Goal: Transaction & Acquisition: Book appointment/travel/reservation

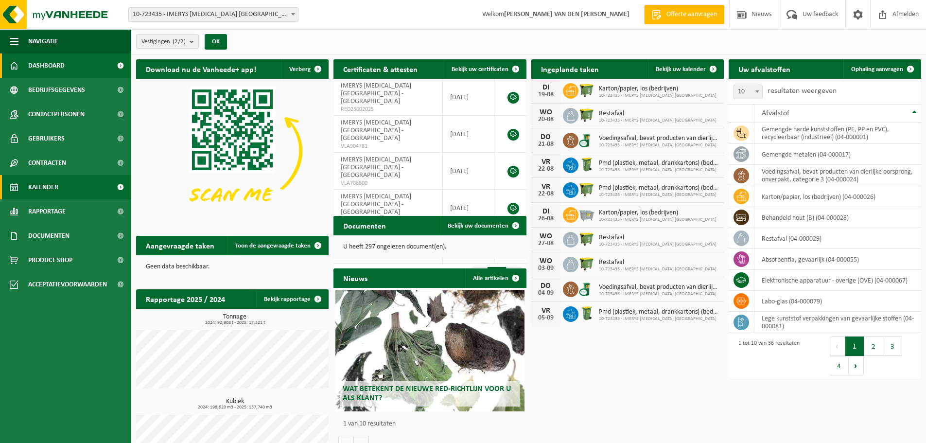
click at [45, 184] on span "Kalender" at bounding box center [43, 187] width 30 height 24
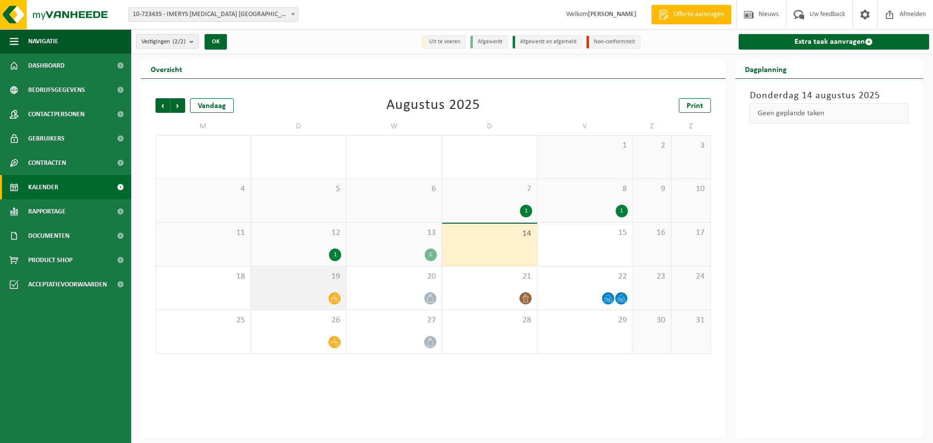
click at [334, 301] on icon at bounding box center [334, 299] width 8 height 8
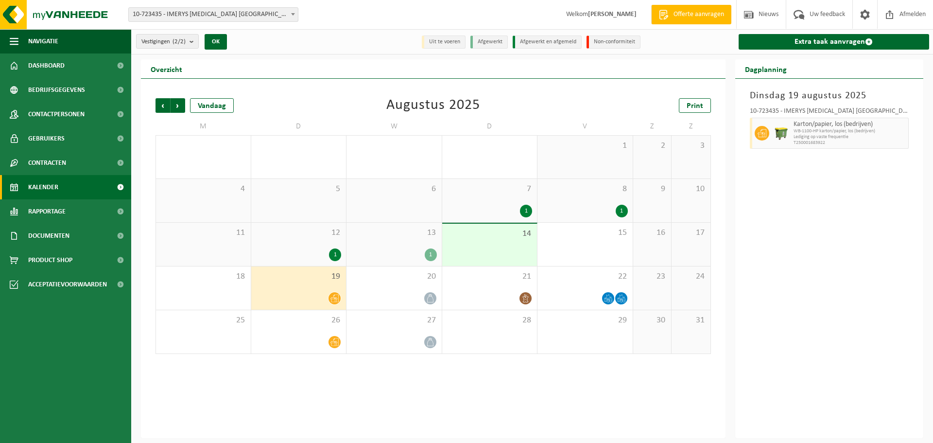
click at [334, 253] on div "1" at bounding box center [335, 254] width 12 height 13
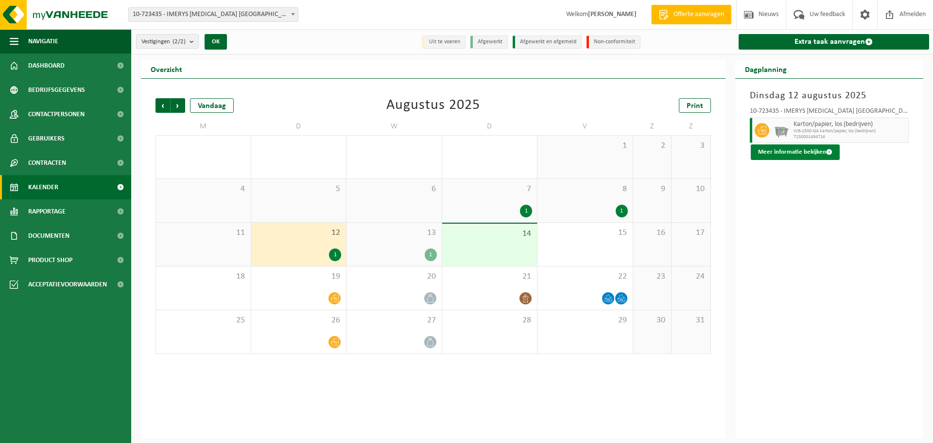
click at [793, 148] on button "Meer informatie bekijken" at bounding box center [795, 152] width 89 height 16
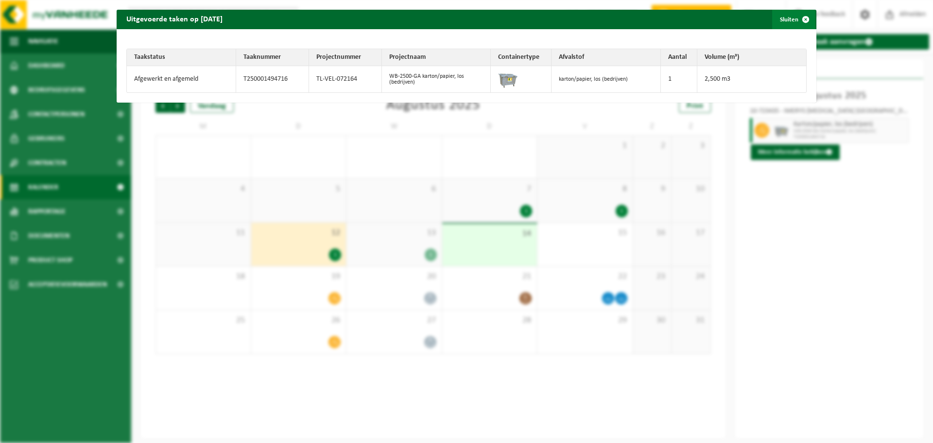
click at [799, 17] on span "button" at bounding box center [805, 19] width 19 height 19
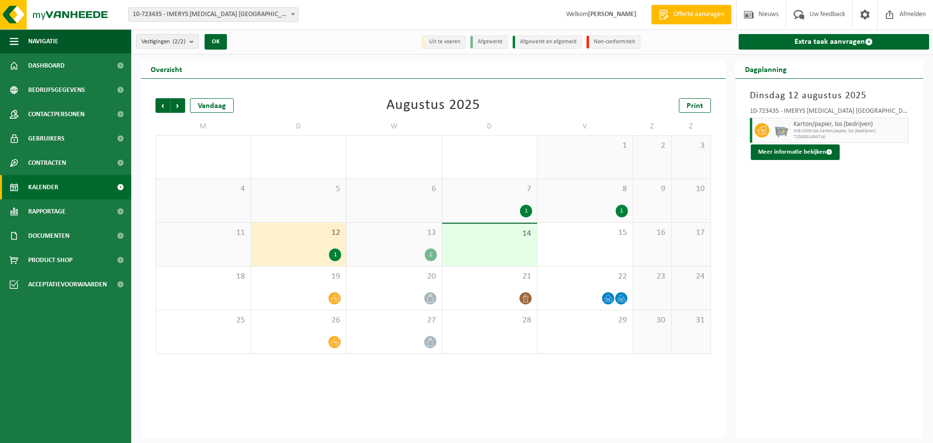
click at [430, 255] on div "1" at bounding box center [431, 254] width 12 height 13
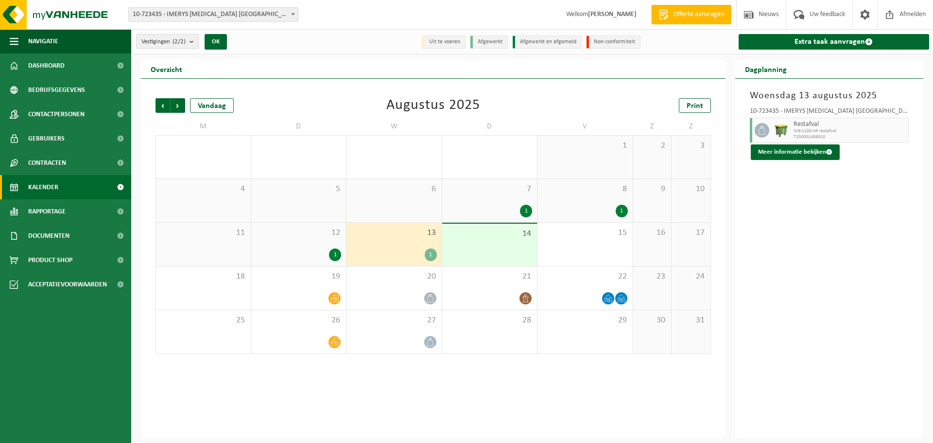
click at [431, 256] on div "1" at bounding box center [431, 254] width 12 height 13
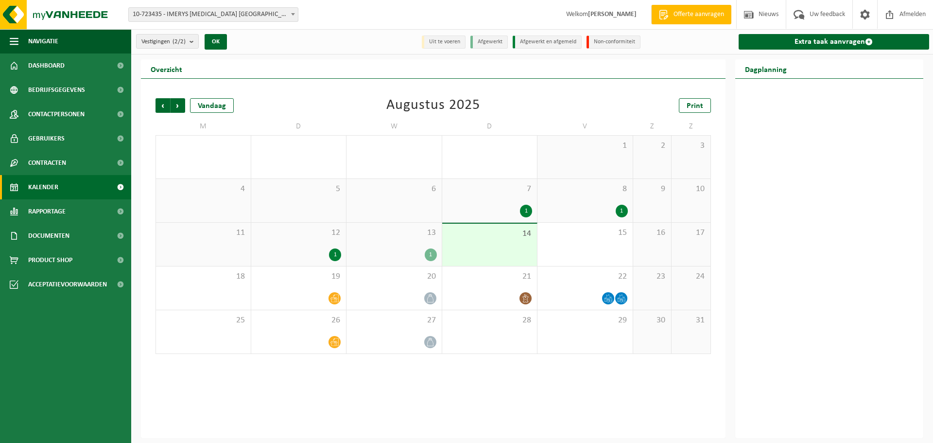
click at [431, 256] on div "1" at bounding box center [431, 254] width 12 height 13
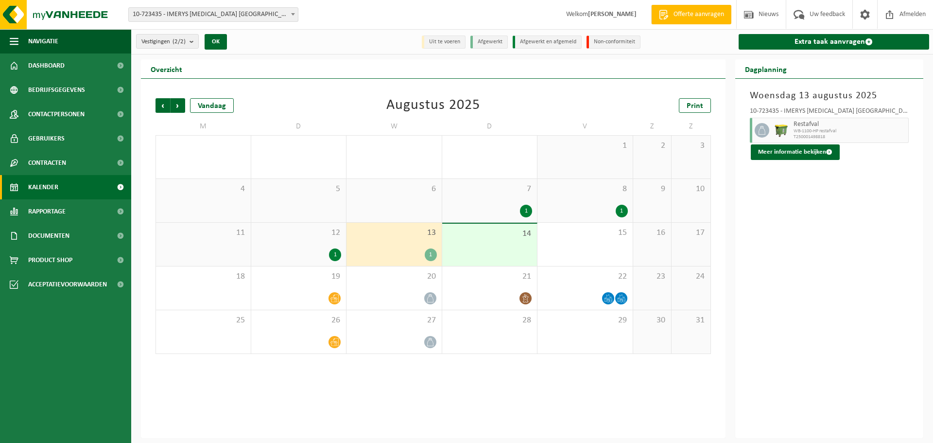
click at [623, 211] on div "1" at bounding box center [622, 211] width 12 height 13
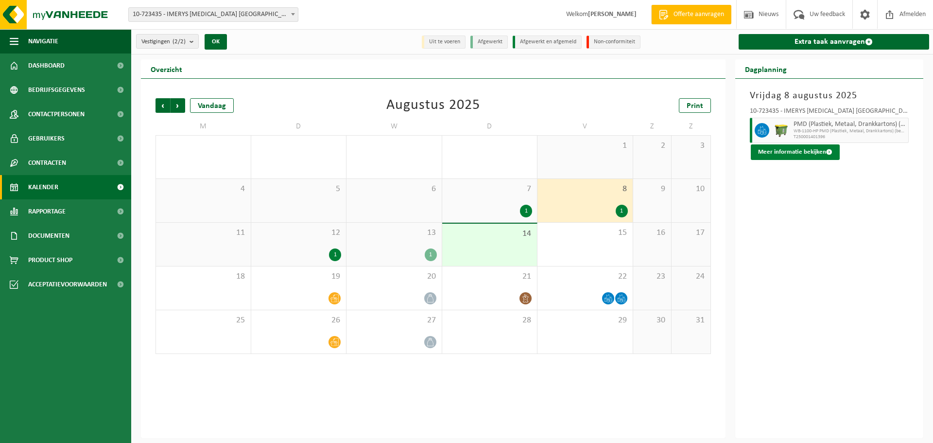
click at [804, 154] on button "Meer informatie bekijken" at bounding box center [795, 152] width 89 height 16
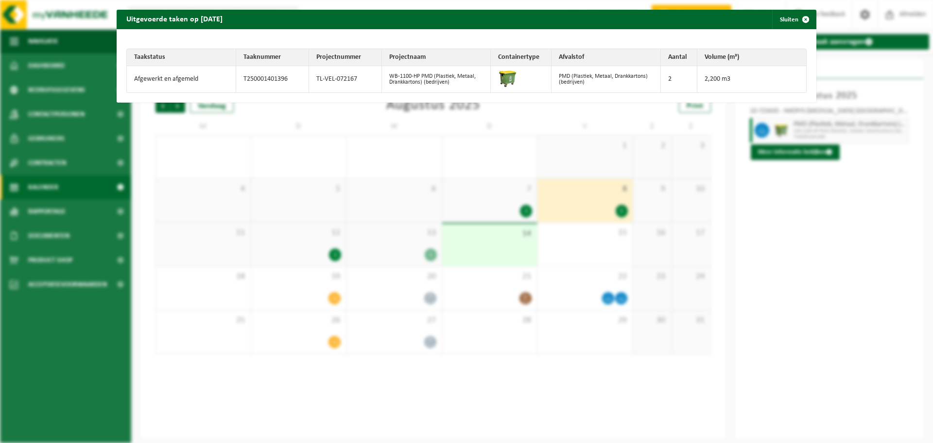
click at [826, 201] on div "Uitgevoerde taken op 2025-08-08 Sluiten Taakstatus Taaknummer Projectnummer Pro…" at bounding box center [466, 221] width 933 height 443
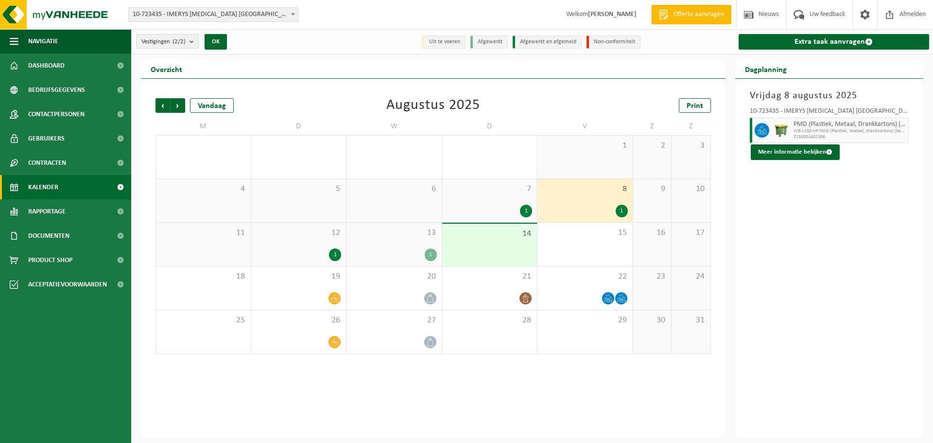
click at [531, 211] on div "1" at bounding box center [526, 211] width 12 height 13
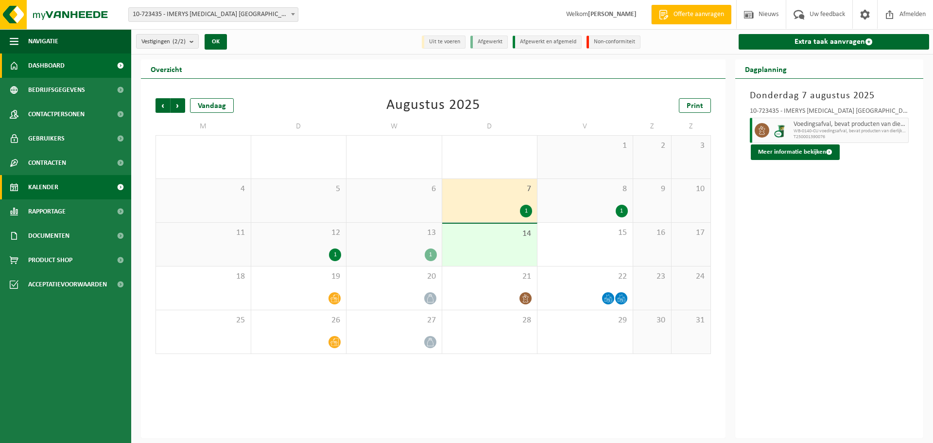
click at [61, 67] on span "Dashboard" at bounding box center [46, 65] width 36 height 24
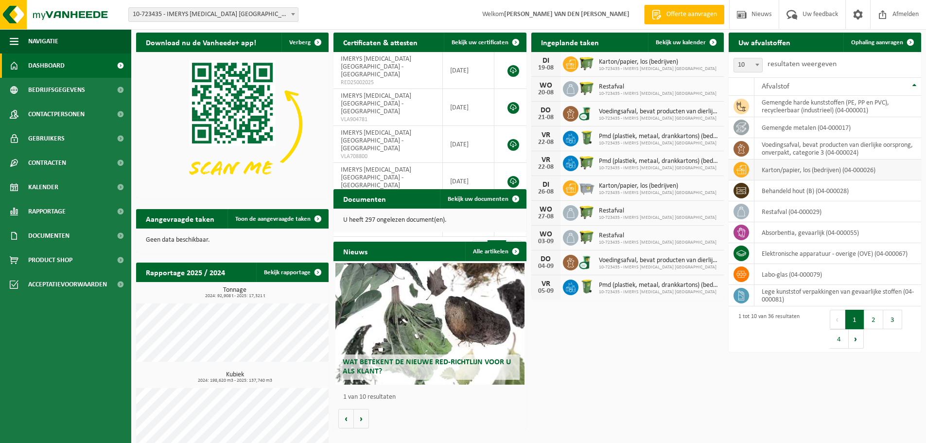
scroll to position [39, 0]
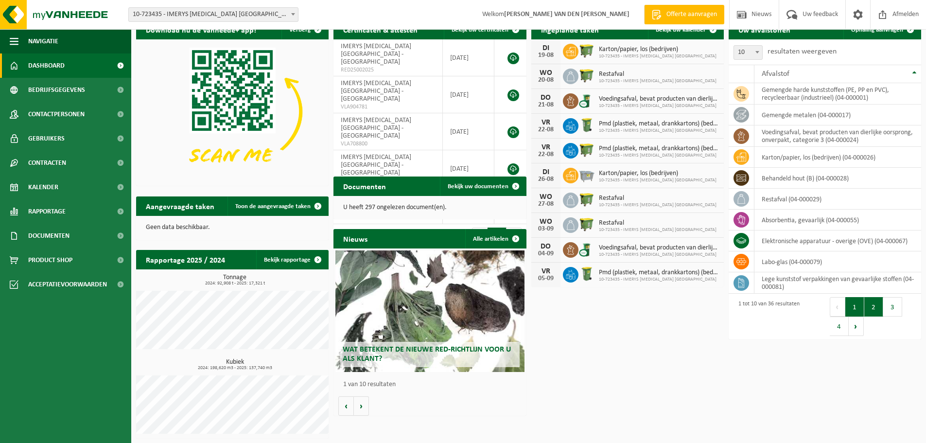
click at [871, 307] on button "2" at bounding box center [873, 306] width 19 height 19
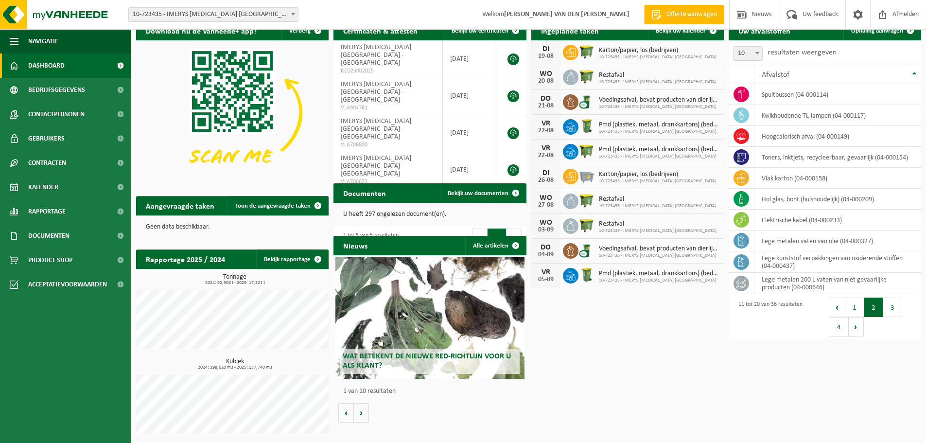
scroll to position [38, 0]
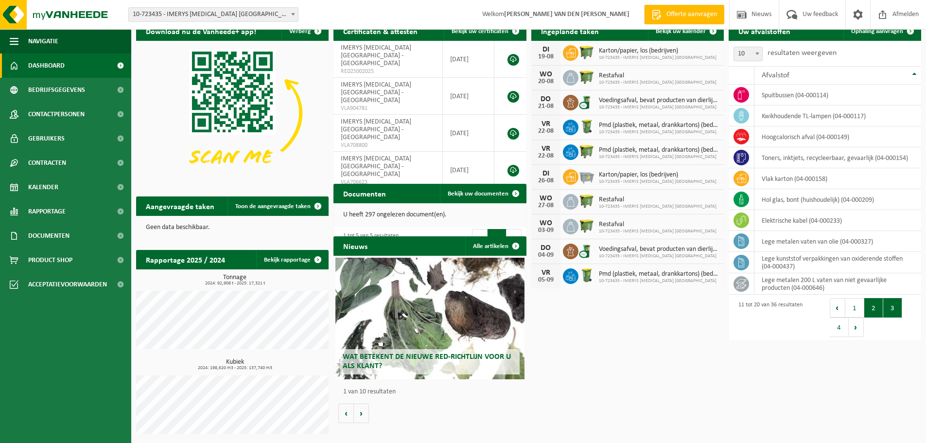
click at [892, 309] on button "3" at bounding box center [892, 307] width 19 height 19
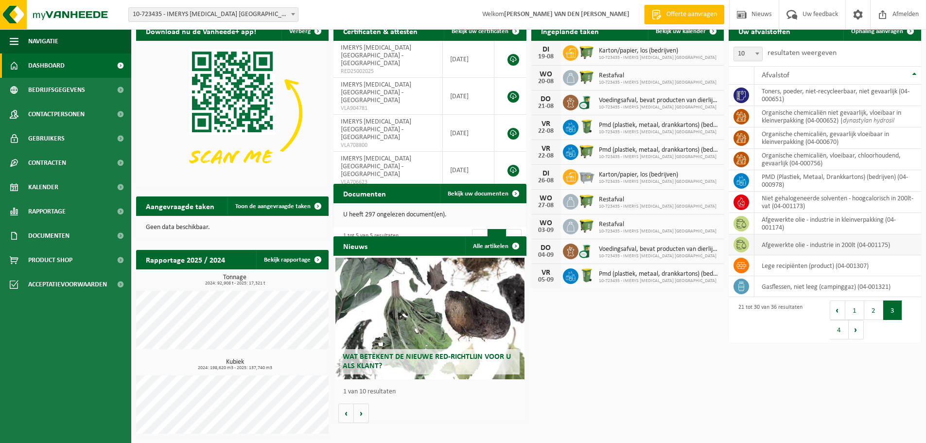
click at [769, 246] on td "afgewerkte olie - industrie in 200lt (04-001175)" at bounding box center [837, 244] width 167 height 21
click at [743, 245] on icon at bounding box center [741, 245] width 10 height 10
click at [764, 246] on td "afgewerkte olie - industrie in 200lt (04-001175)" at bounding box center [837, 244] width 167 height 21
click at [810, 242] on td "afgewerkte olie - industrie in 200lt (04-001175)" at bounding box center [837, 244] width 167 height 21
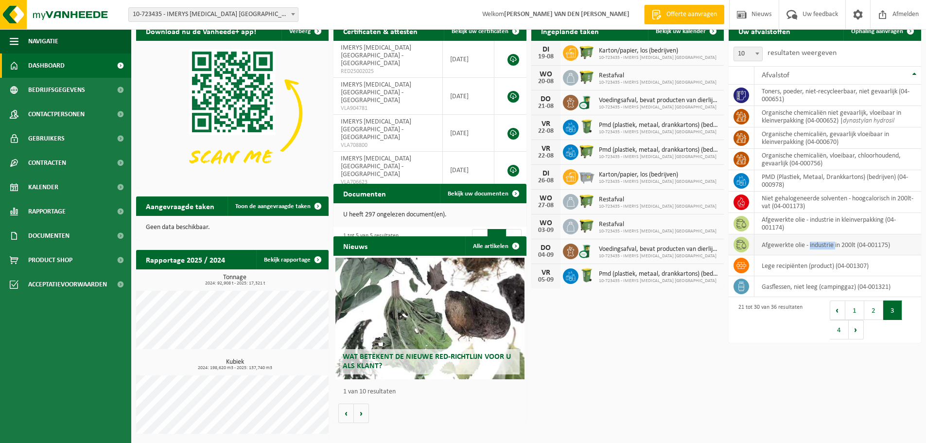
click at [810, 242] on td "afgewerkte olie - industrie in 200lt (04-001175)" at bounding box center [837, 244] width 167 height 21
click at [839, 332] on button "4" at bounding box center [839, 329] width 19 height 19
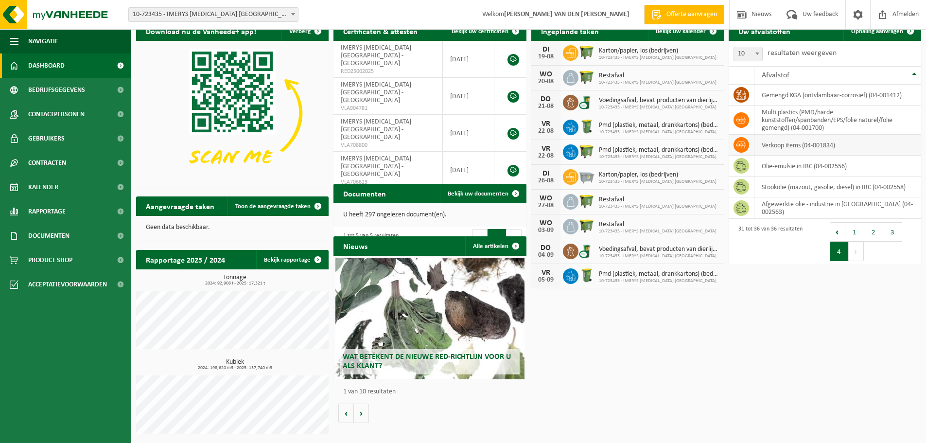
scroll to position [0, 0]
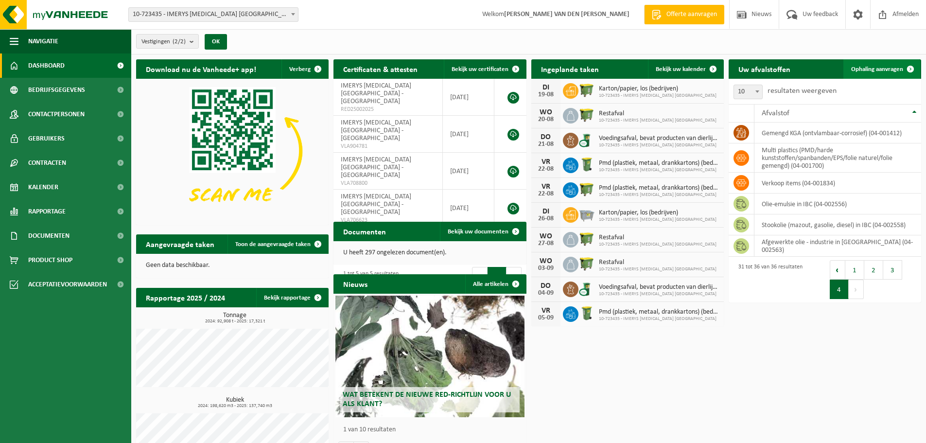
click at [913, 68] on span at bounding box center [910, 68] width 19 height 19
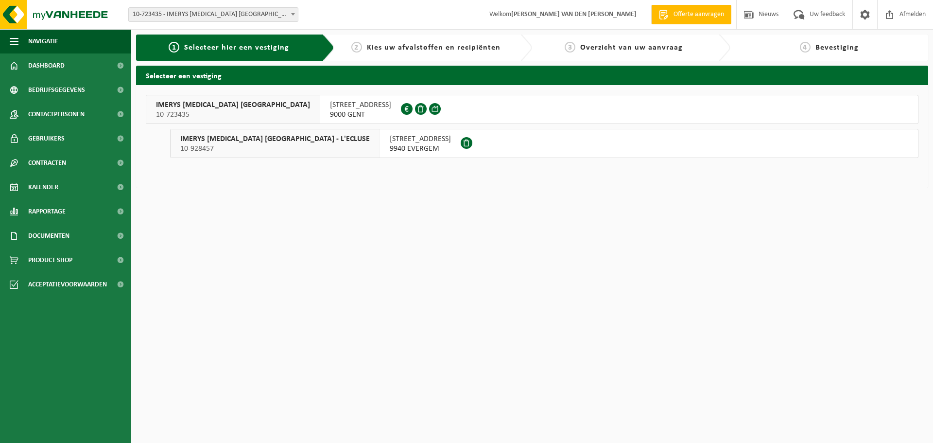
click at [223, 141] on span "IMERYS TALC BELGIUM - L'ECLUSE" at bounding box center [275, 139] width 190 height 10
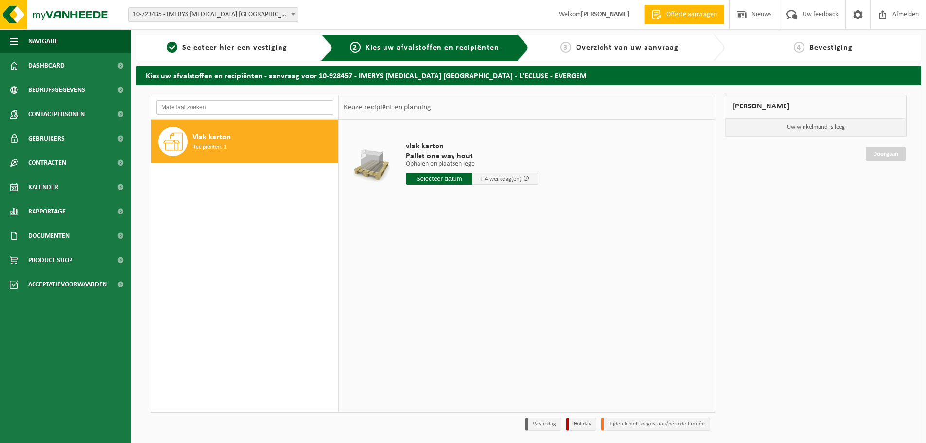
click at [231, 105] on input "text" at bounding box center [244, 107] width 177 height 15
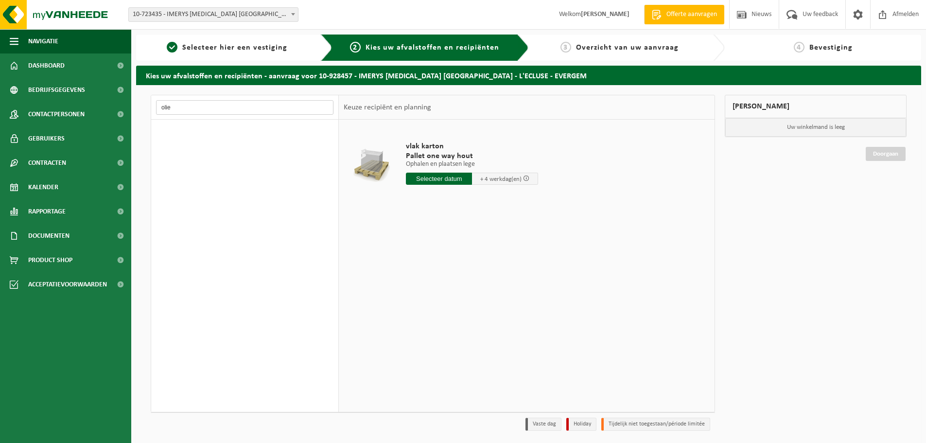
type input "olie"
click at [65, 261] on span "Product Shop" at bounding box center [50, 260] width 44 height 24
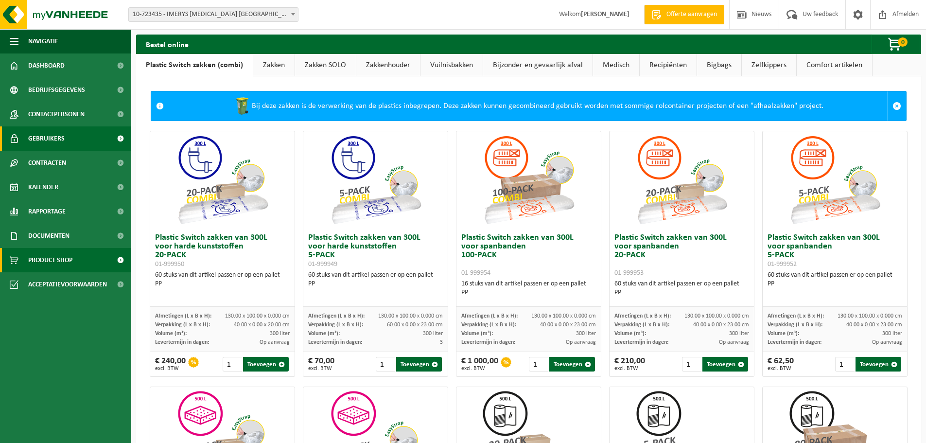
click at [118, 139] on span at bounding box center [120, 138] width 22 height 24
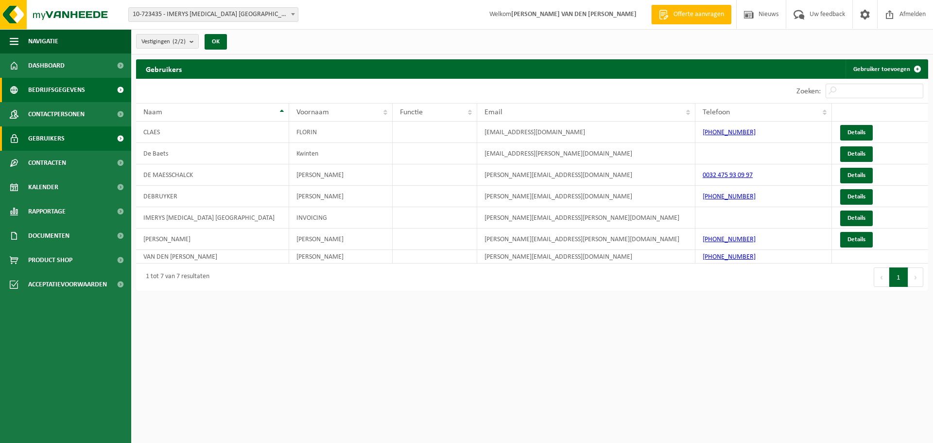
click at [116, 88] on span at bounding box center [120, 90] width 22 height 24
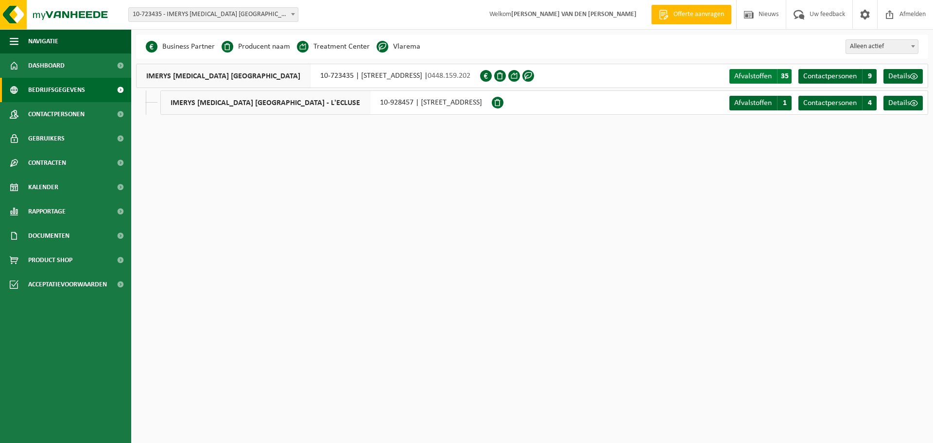
click at [766, 77] on span "Afvalstoffen" at bounding box center [752, 76] width 37 height 8
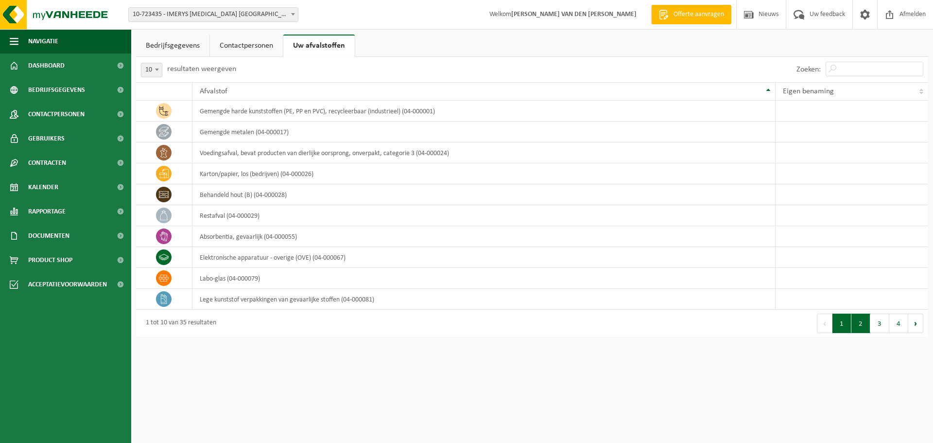
click at [864, 323] on button "2" at bounding box center [860, 322] width 19 height 19
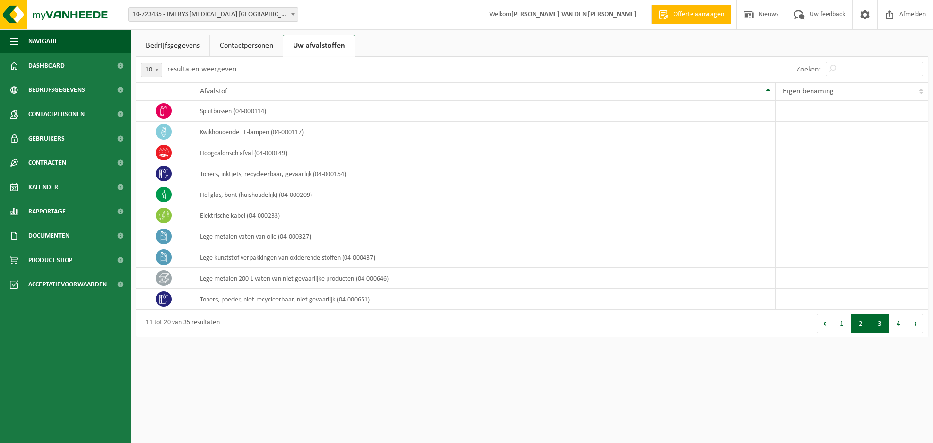
click at [874, 324] on button "3" at bounding box center [879, 322] width 19 height 19
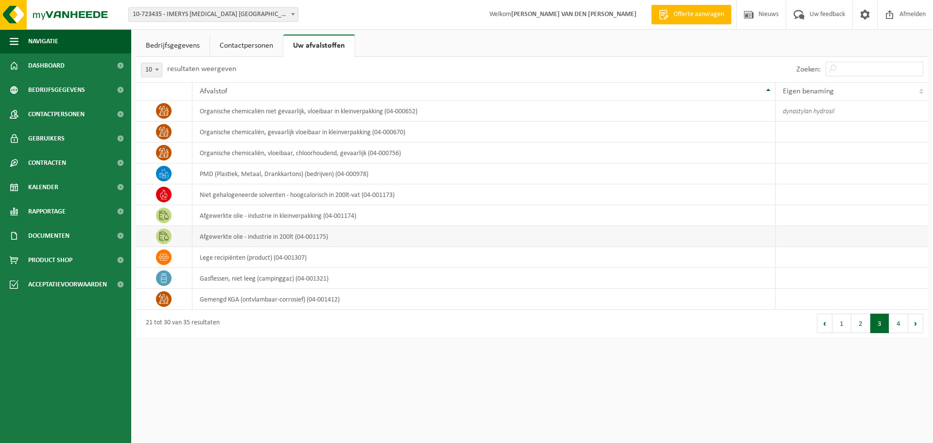
click at [319, 238] on td "afgewerkte olie - industrie in 200lt (04-001175)" at bounding box center [484, 236] width 584 height 21
click at [323, 238] on td "afgewerkte olie - industrie in 200lt (04-001175)" at bounding box center [484, 236] width 584 height 21
click at [164, 234] on icon at bounding box center [164, 235] width 10 height 9
click at [165, 235] on icon at bounding box center [164, 236] width 10 height 10
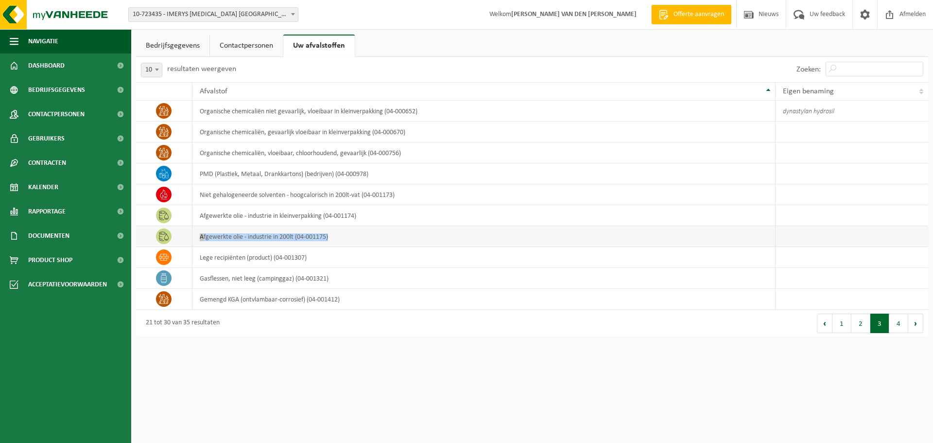
click at [165, 235] on icon at bounding box center [164, 236] width 10 height 10
click at [220, 240] on td "afgewerkte olie - industrie in 200lt (04-001175)" at bounding box center [484, 236] width 584 height 21
click at [903, 323] on button "4" at bounding box center [898, 322] width 19 height 19
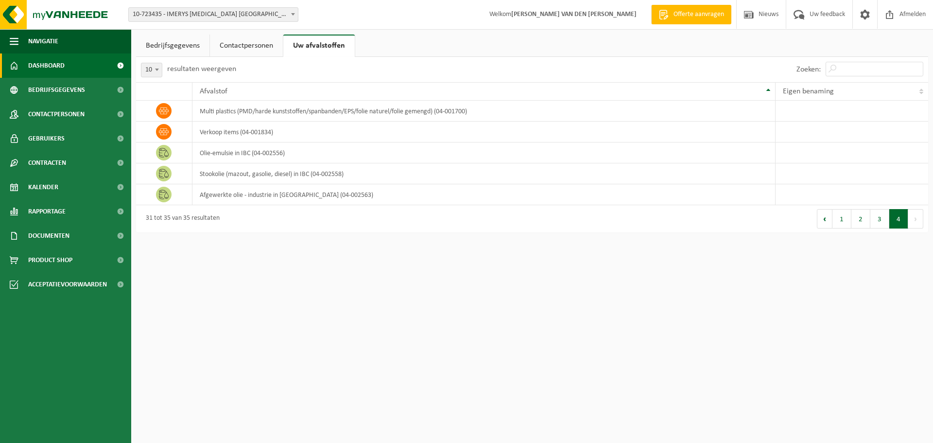
click at [42, 60] on span "Dashboard" at bounding box center [46, 65] width 36 height 24
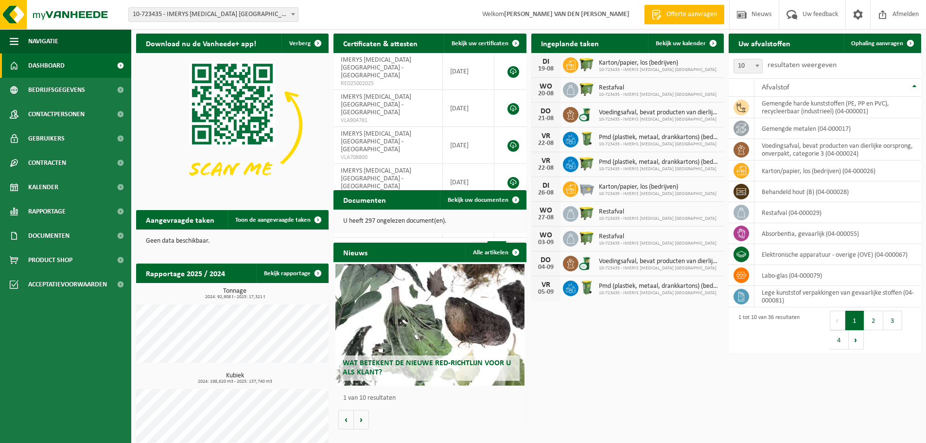
scroll to position [39, 0]
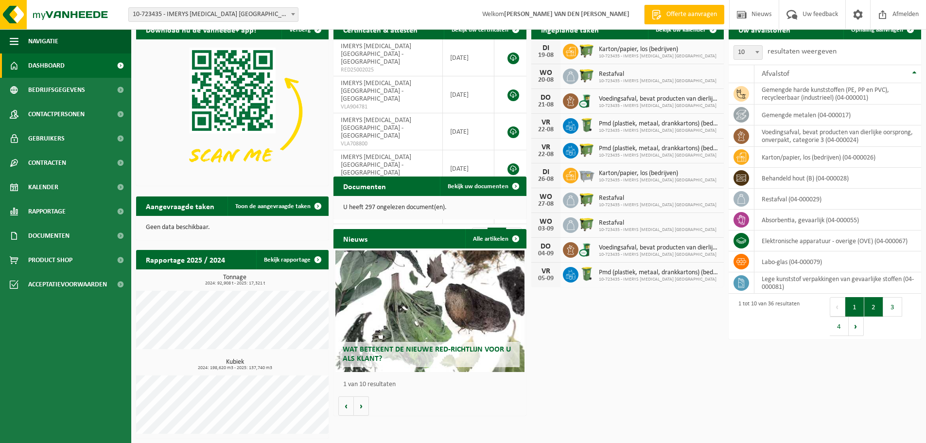
click at [871, 304] on button "2" at bounding box center [873, 306] width 19 height 19
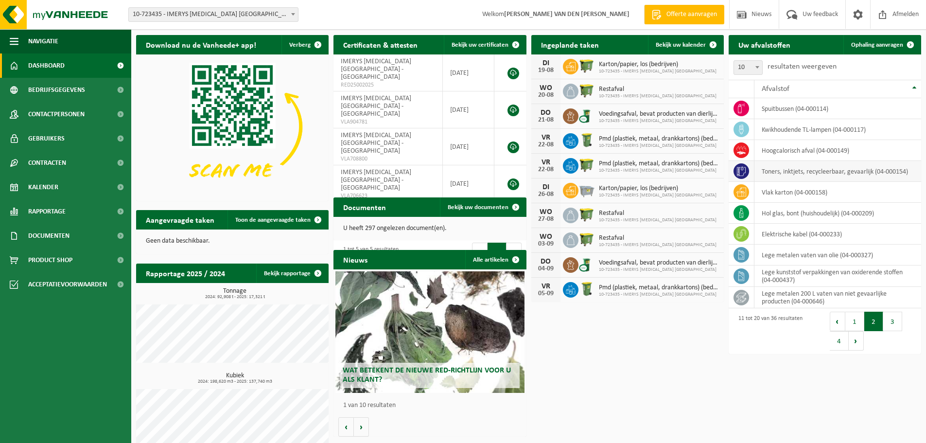
scroll to position [38, 0]
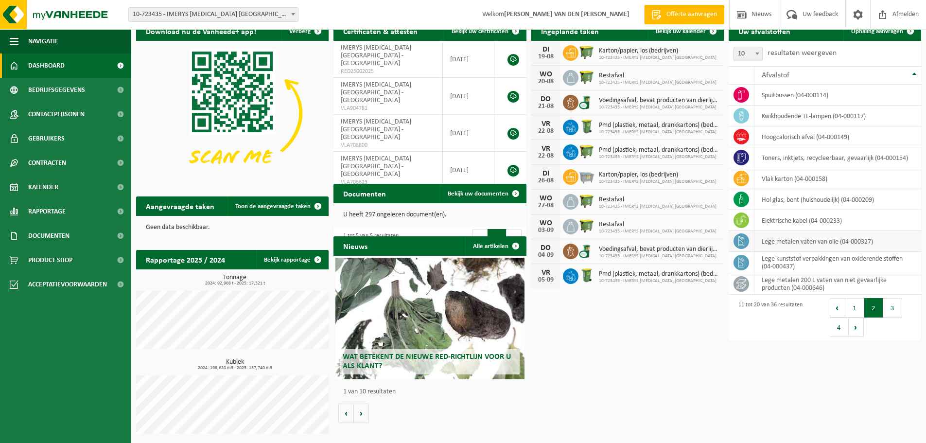
click at [744, 242] on icon at bounding box center [741, 241] width 10 height 10
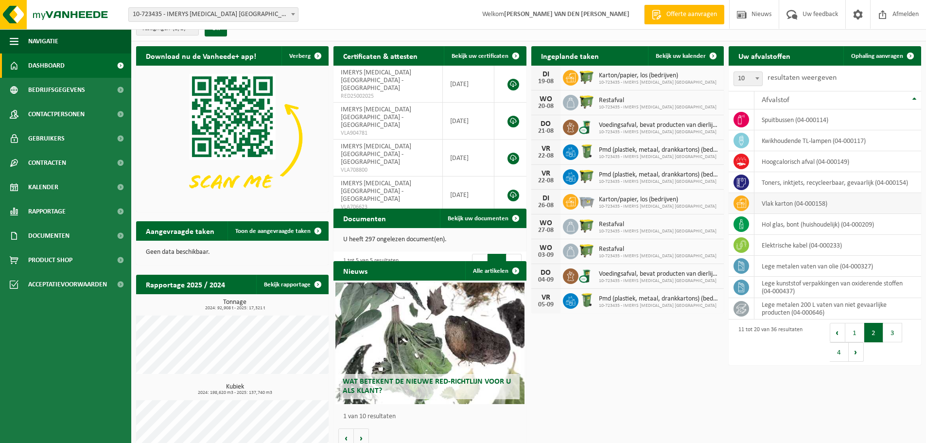
scroll to position [0, 0]
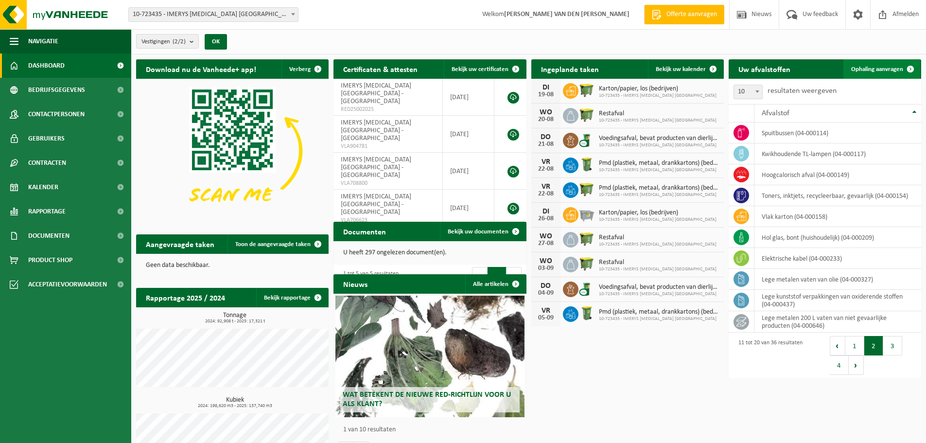
click at [912, 67] on span at bounding box center [910, 68] width 19 height 19
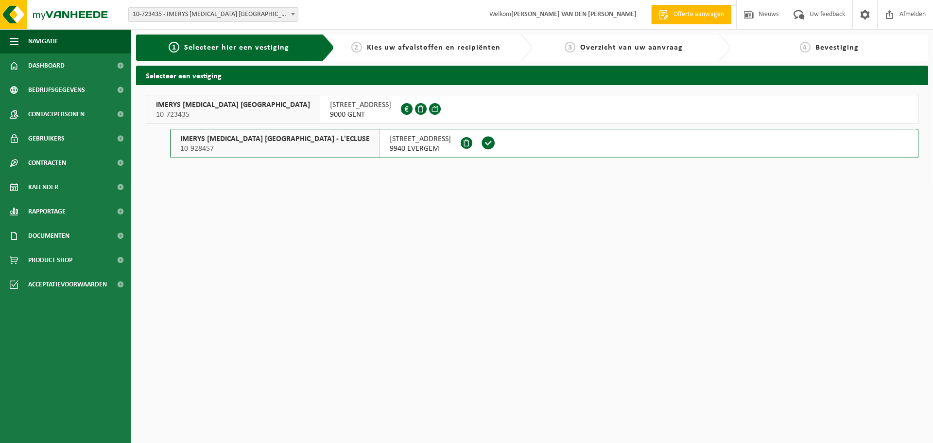
click at [199, 102] on span "IMERYS TALC BELGIUM" at bounding box center [233, 105] width 154 height 10
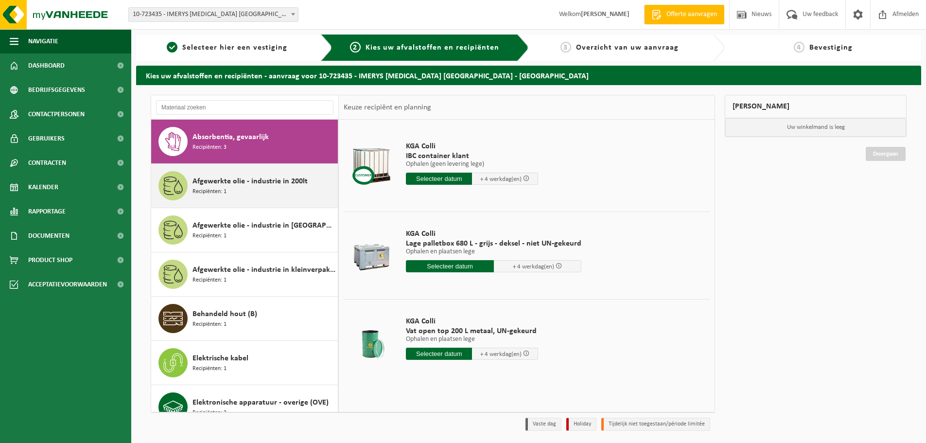
click at [206, 185] on span "Afgewerkte olie - industrie in 200lt" at bounding box center [249, 181] width 115 height 12
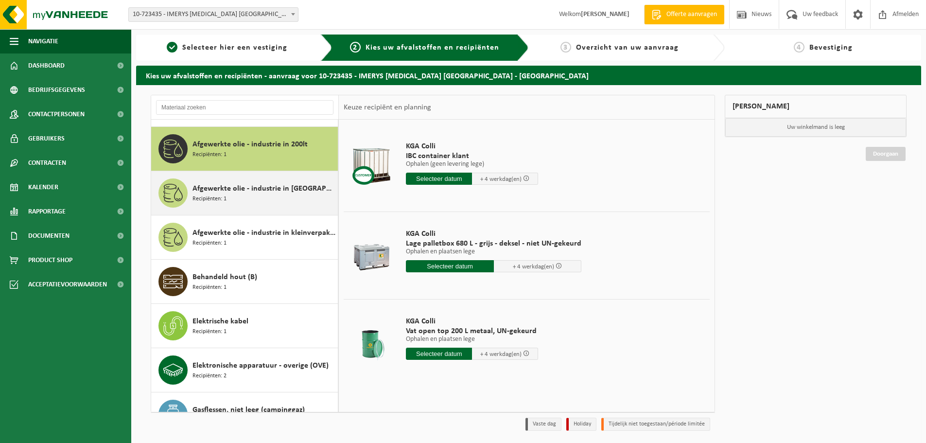
scroll to position [44, 0]
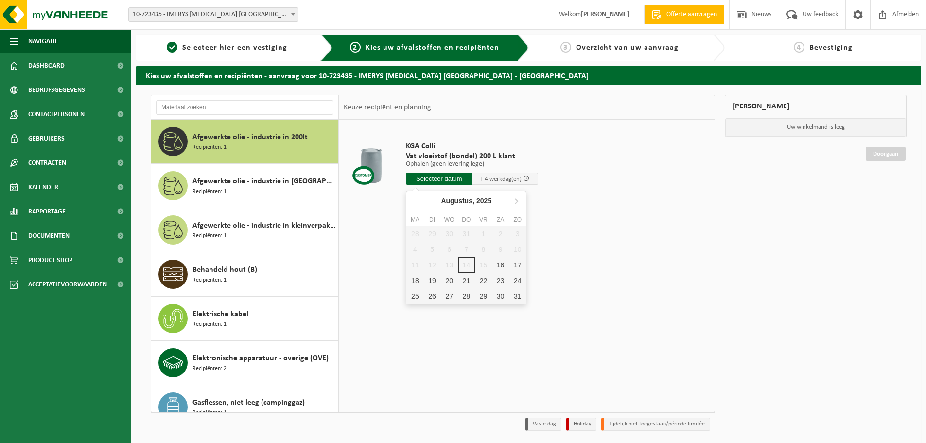
click at [444, 179] on input "text" at bounding box center [439, 179] width 66 height 12
click at [448, 280] on div "20" at bounding box center [449, 281] width 17 height 16
type input "Van 2025-08-20"
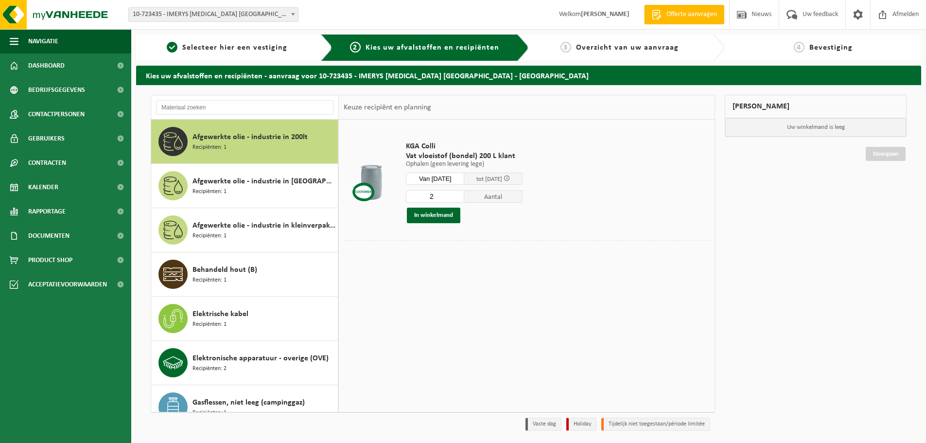
click at [464, 193] on input "2" at bounding box center [435, 196] width 58 height 13
click at [464, 193] on input "3" at bounding box center [435, 196] width 58 height 13
click at [464, 193] on input "4" at bounding box center [435, 196] width 58 height 13
click at [464, 193] on input "5" at bounding box center [435, 196] width 58 height 13
click at [464, 193] on input "6" at bounding box center [435, 196] width 58 height 13
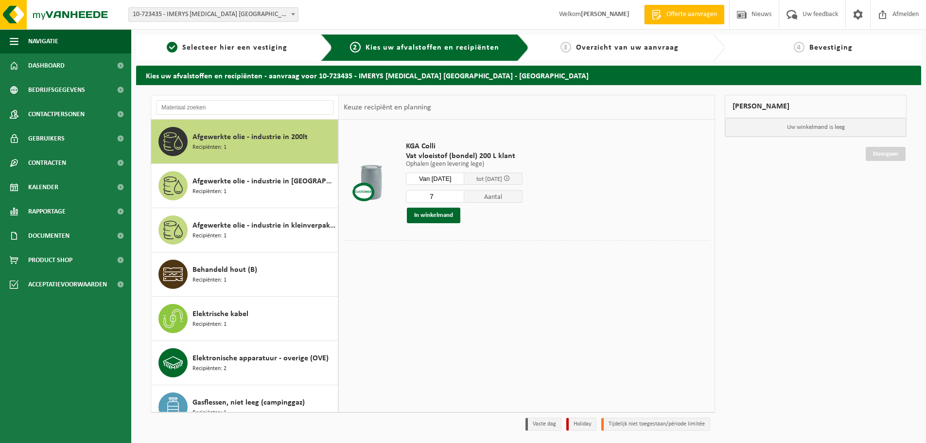
click at [464, 193] on input "7" at bounding box center [435, 196] width 58 height 13
click at [464, 193] on input "8" at bounding box center [435, 196] width 58 height 13
click at [464, 193] on input "9" at bounding box center [435, 196] width 58 height 13
type input "10"
click at [464, 193] on input "10" at bounding box center [435, 196] width 58 height 13
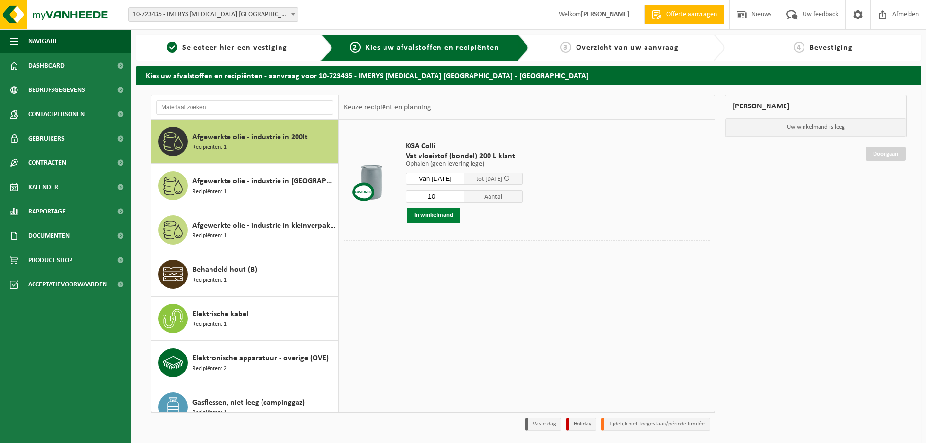
click at [440, 215] on button "In winkelmand" at bounding box center [433, 216] width 53 height 16
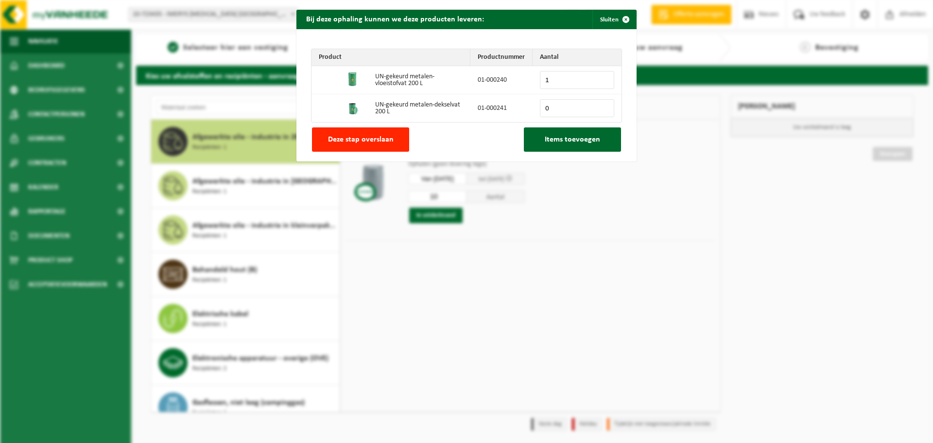
click at [602, 78] on input "1" at bounding box center [577, 80] width 74 height 18
click at [602, 78] on input "2" at bounding box center [577, 80] width 74 height 18
click at [602, 78] on input "3" at bounding box center [577, 80] width 74 height 18
click at [602, 78] on input "4" at bounding box center [577, 80] width 74 height 18
click at [602, 78] on input "5" at bounding box center [577, 80] width 74 height 18
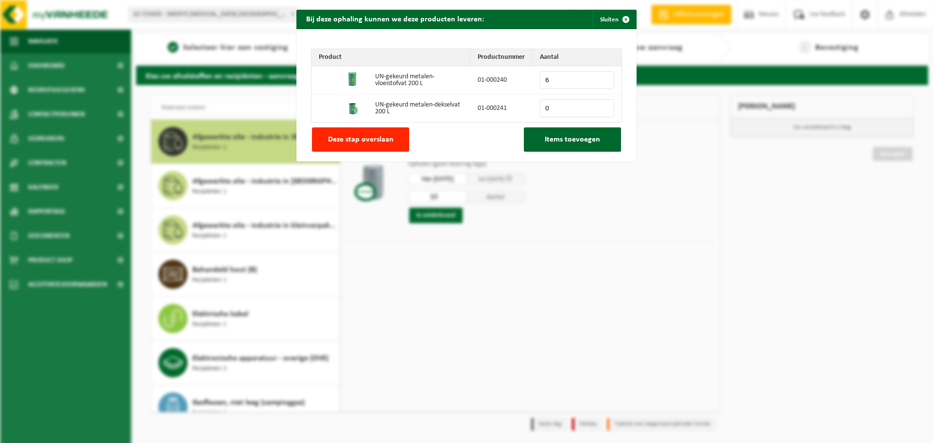
click at [602, 78] on input "6" at bounding box center [577, 80] width 74 height 18
click at [602, 78] on input "7" at bounding box center [577, 80] width 74 height 18
click at [602, 78] on input "8" at bounding box center [577, 80] width 74 height 18
click at [602, 78] on input "9" at bounding box center [577, 80] width 74 height 18
type input "10"
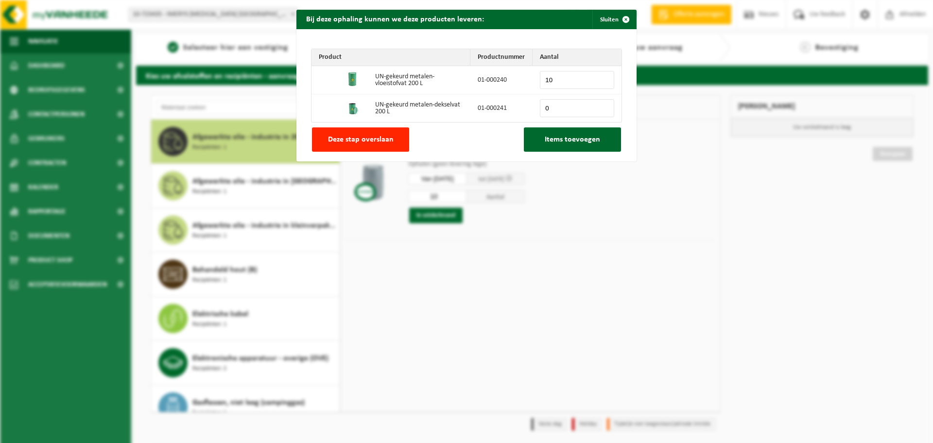
click at [602, 78] on input "10" at bounding box center [577, 80] width 74 height 18
click at [566, 145] on button "Items toevoegen" at bounding box center [572, 139] width 97 height 24
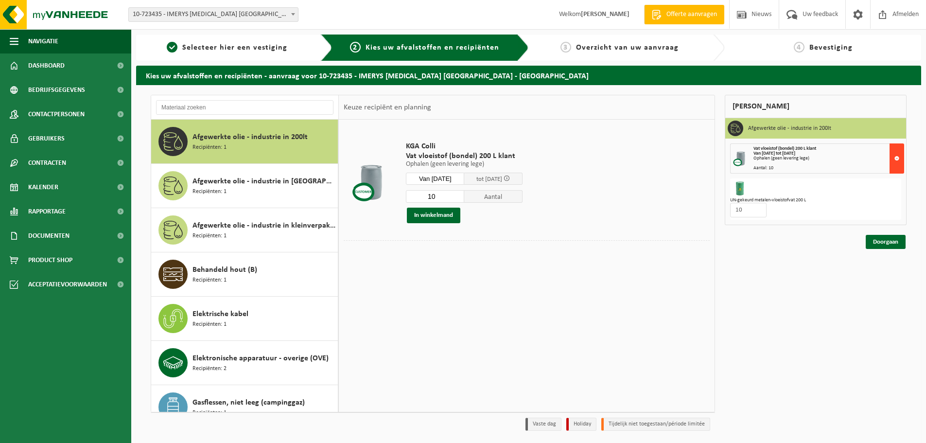
click at [897, 156] on button at bounding box center [896, 158] width 15 height 30
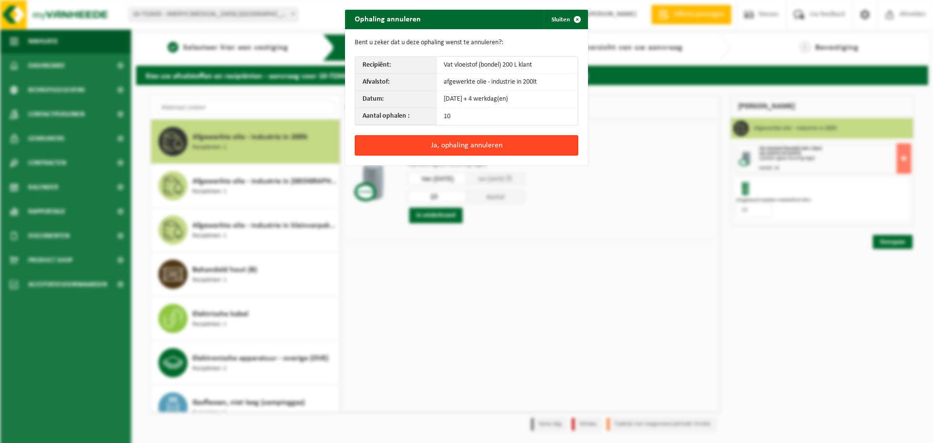
click at [468, 144] on button "Ja, ophaling annuleren" at bounding box center [467, 145] width 224 height 20
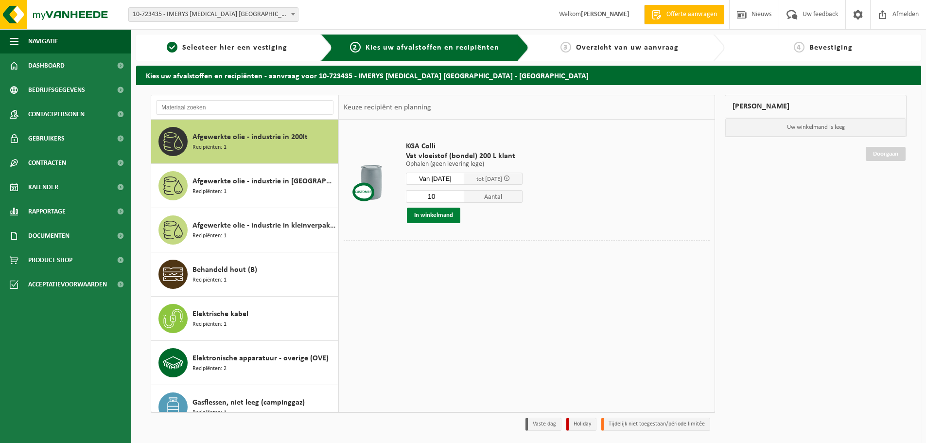
click at [445, 212] on button "In winkelmand" at bounding box center [433, 216] width 53 height 16
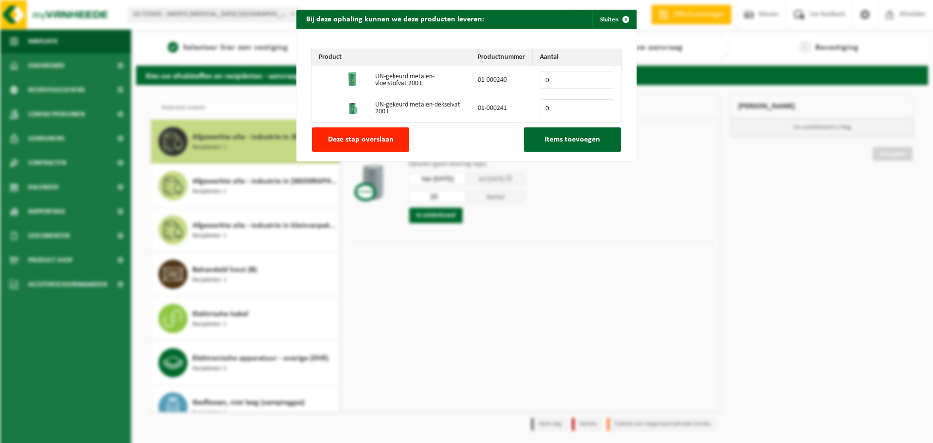
click at [604, 75] on input "0" at bounding box center [577, 80] width 74 height 18
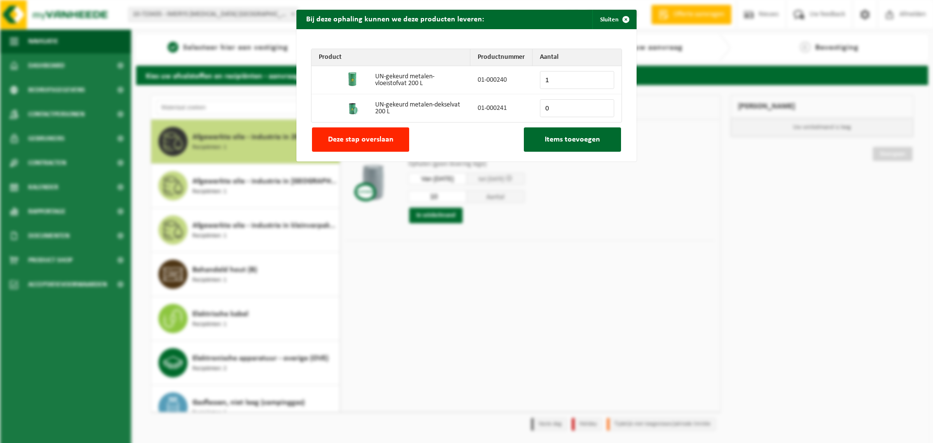
click at [602, 78] on input "1" at bounding box center [577, 80] width 74 height 18
click at [602, 78] on input "2" at bounding box center [577, 80] width 74 height 18
click at [602, 78] on input "3" at bounding box center [577, 80] width 74 height 18
click at [602, 78] on input "4" at bounding box center [577, 80] width 74 height 18
click at [602, 78] on input "5" at bounding box center [577, 80] width 74 height 18
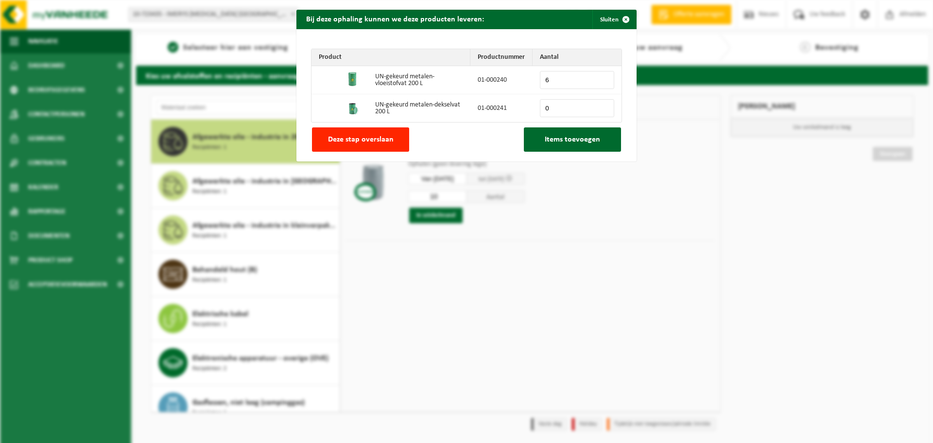
click at [602, 78] on input "6" at bounding box center [577, 80] width 74 height 18
click at [602, 78] on input "7" at bounding box center [577, 80] width 74 height 18
click at [602, 78] on input "8" at bounding box center [577, 80] width 74 height 18
click at [602, 78] on input "9" at bounding box center [577, 80] width 74 height 18
click at [393, 142] on button "Deze stap overslaan" at bounding box center [360, 139] width 97 height 24
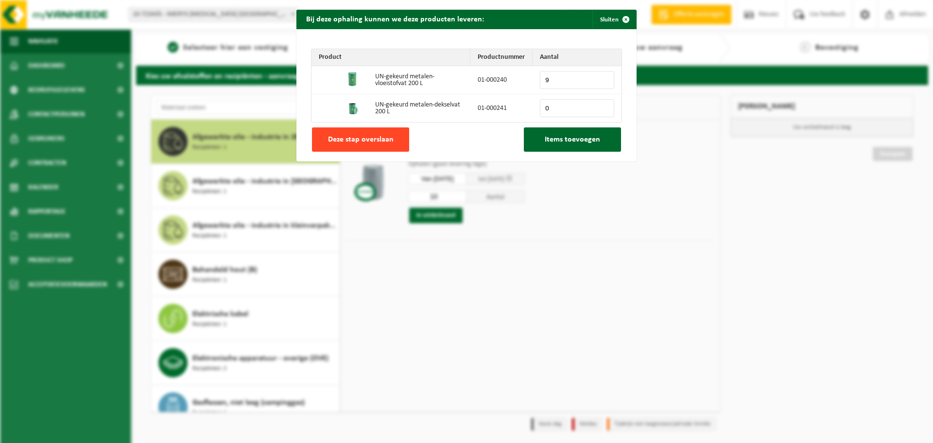
type input "0"
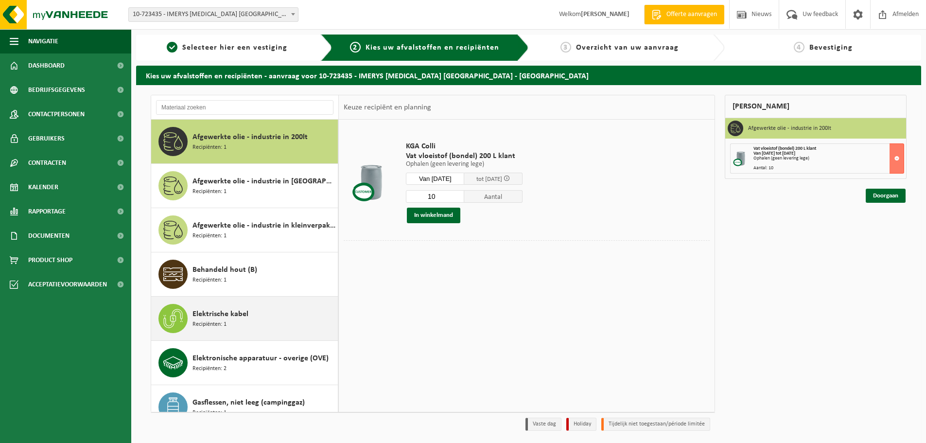
click at [215, 319] on span "Elektrische kabel" at bounding box center [220, 314] width 56 height 12
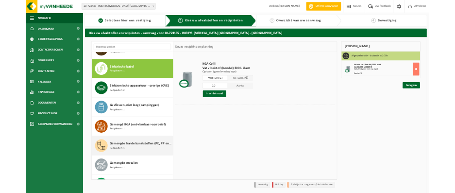
scroll to position [221, 0]
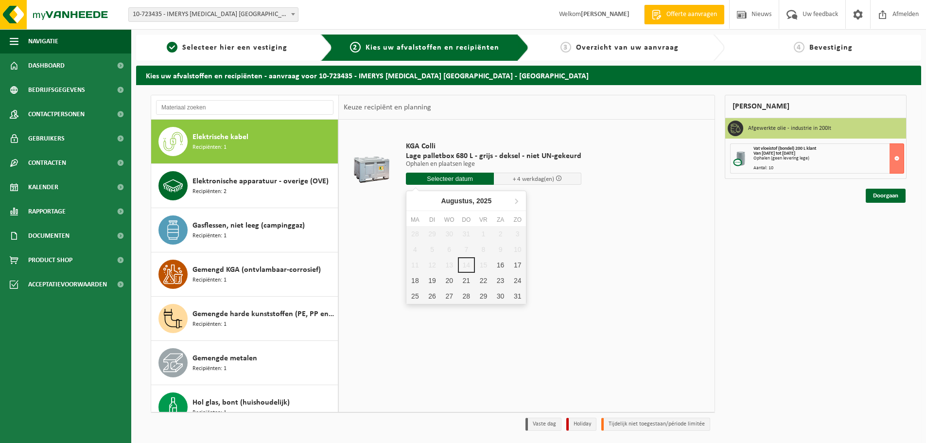
click at [462, 178] on input "text" at bounding box center [450, 179] width 88 height 12
click at [450, 279] on div "20" at bounding box center [449, 281] width 17 height 16
type input "Van 2025-08-20"
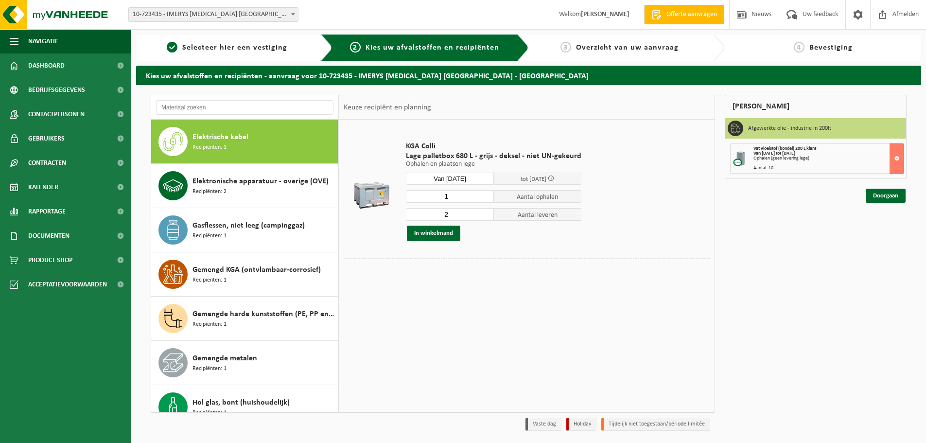
type input "1"
click at [483, 198] on input "1" at bounding box center [450, 196] width 88 height 13
type input "1"
click at [486, 216] on input "1" at bounding box center [450, 214] width 88 height 13
click at [431, 231] on button "In winkelmand" at bounding box center [433, 234] width 53 height 16
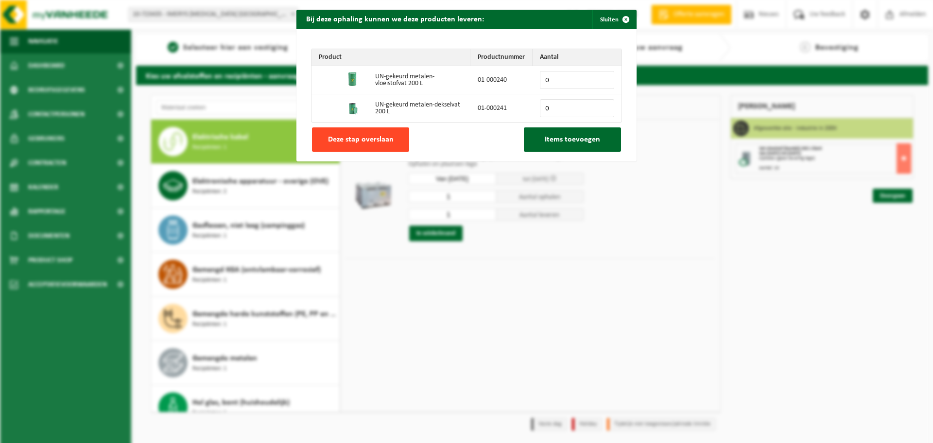
click at [371, 137] on span "Deze stap overslaan" at bounding box center [361, 140] width 66 height 8
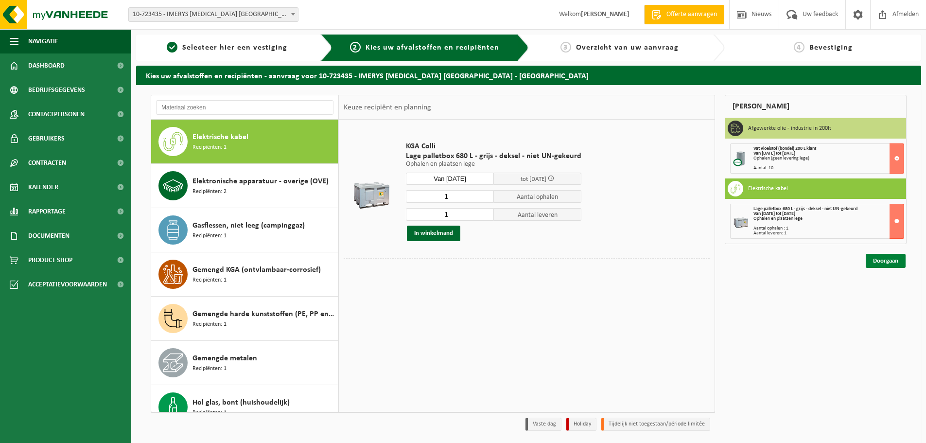
click at [894, 262] on link "Doorgaan" at bounding box center [886, 261] width 40 height 14
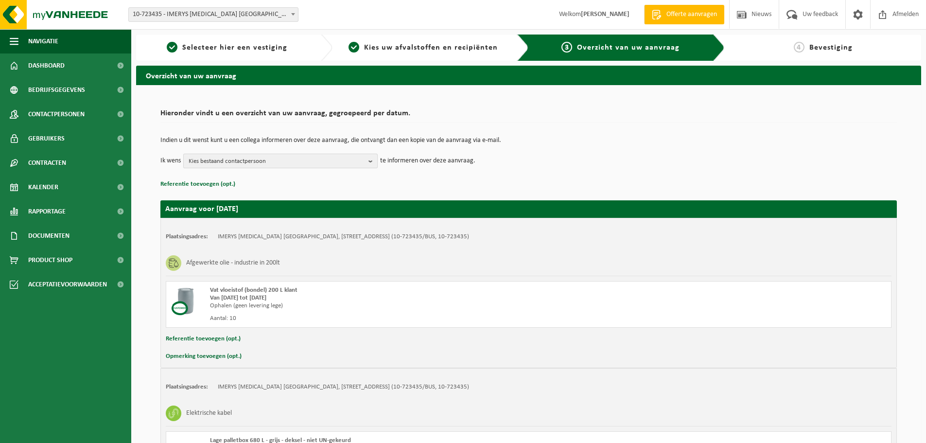
click at [371, 160] on b "button" at bounding box center [372, 161] width 9 height 14
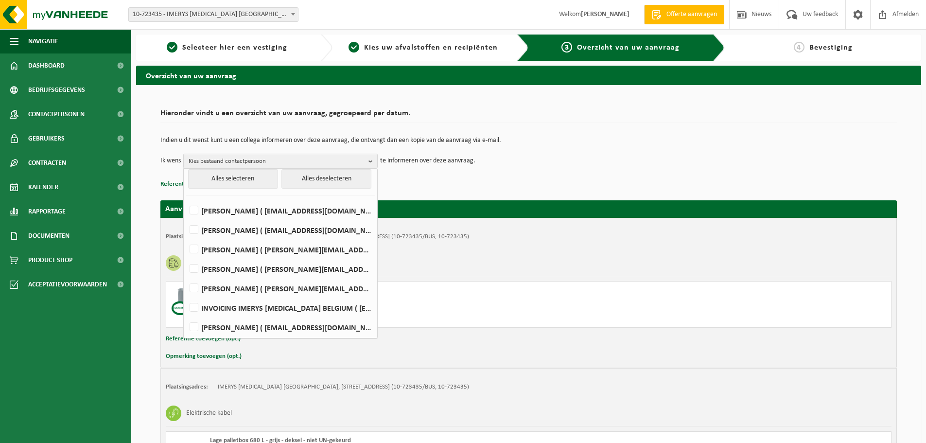
scroll to position [5, 0]
click at [533, 256] on div "Afgewerkte olie - industrie in 200lt" at bounding box center [529, 262] width 726 height 25
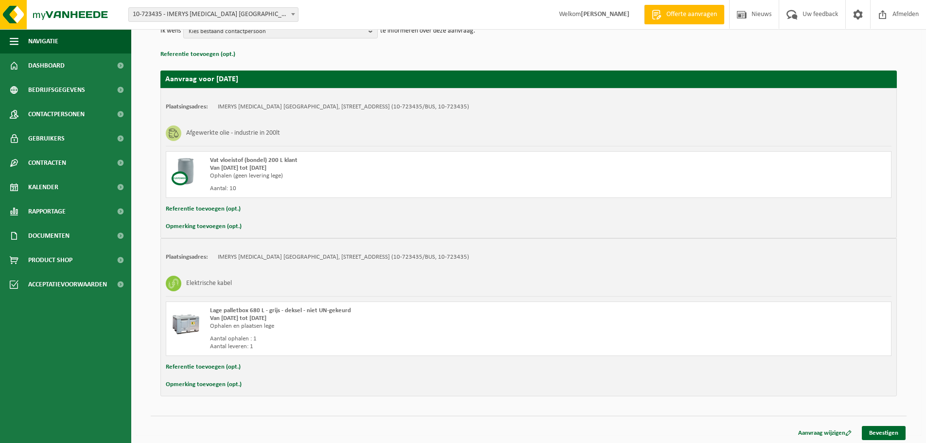
scroll to position [132, 0]
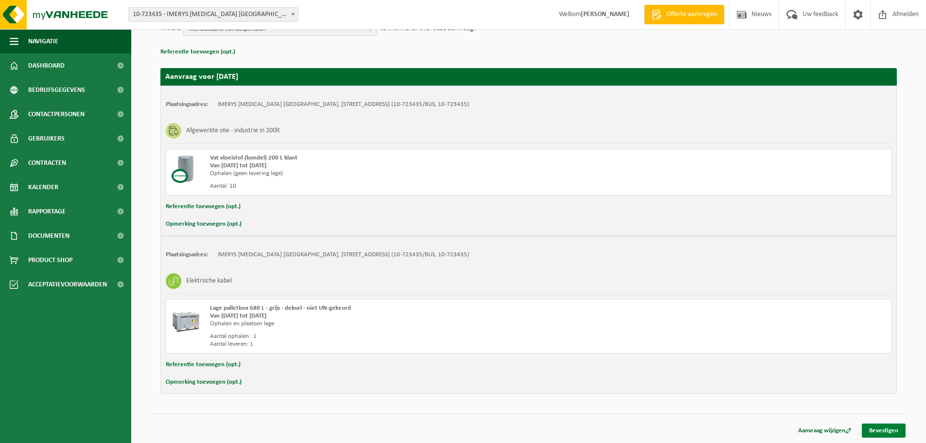
click at [885, 429] on link "Bevestigen" at bounding box center [884, 430] width 44 height 14
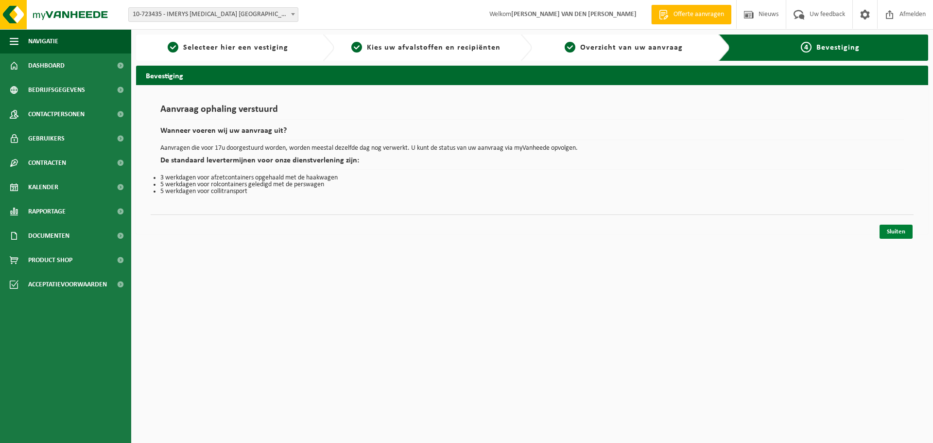
click at [902, 233] on link "Sluiten" at bounding box center [896, 232] width 33 height 14
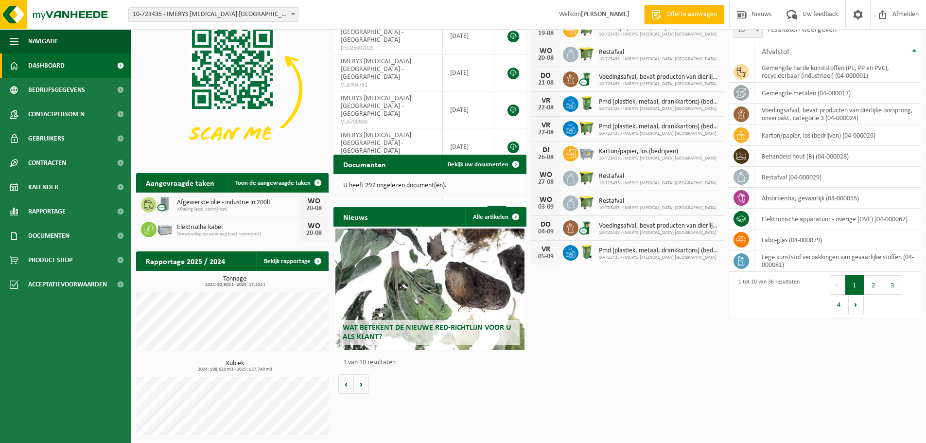
scroll to position [63, 0]
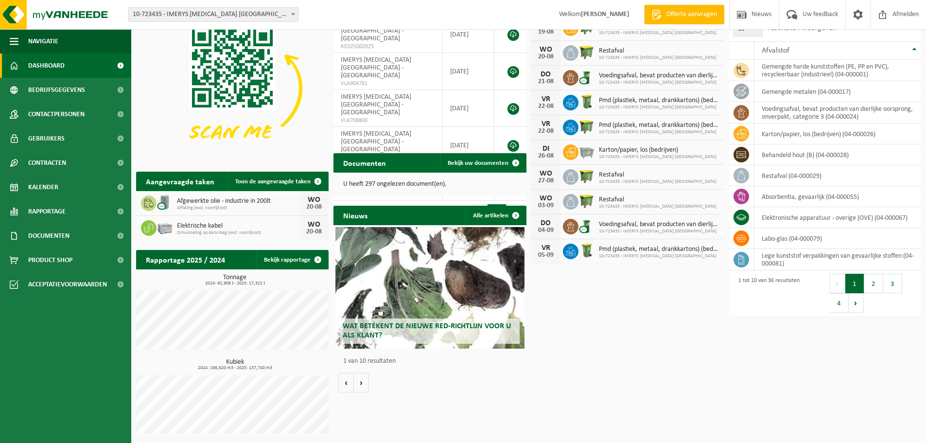
click at [474, 396] on div "Nieuws Alle artikelen Wat betekent de nieuwe RED-richtlijn voor u als klant? Ma…" at bounding box center [429, 299] width 197 height 196
click at [360, 382] on button "Volgende" at bounding box center [361, 382] width 15 height 19
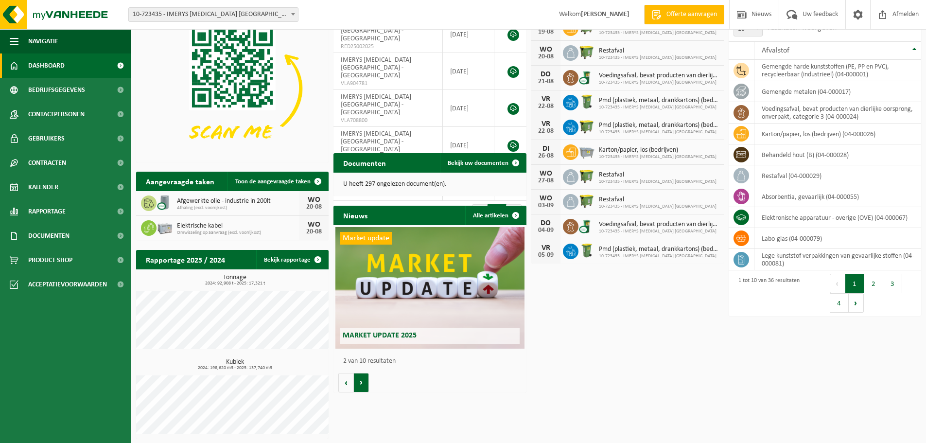
scroll to position [0, 192]
click at [654, 377] on div "Download nu de Vanheede+ app! Verberg Certificaten & attesten Bekijk uw certifi…" at bounding box center [529, 218] width 790 height 452
